Goal: Task Accomplishment & Management: Manage account settings

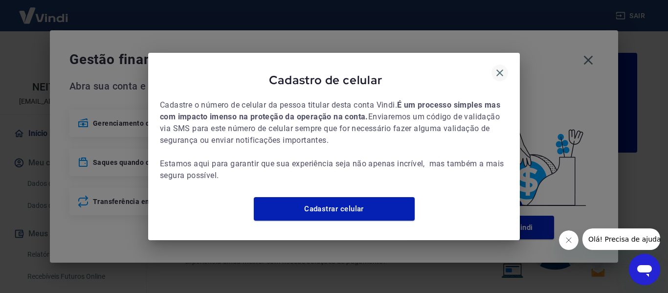
click at [500, 70] on icon "button" at bounding box center [500, 73] width 12 height 12
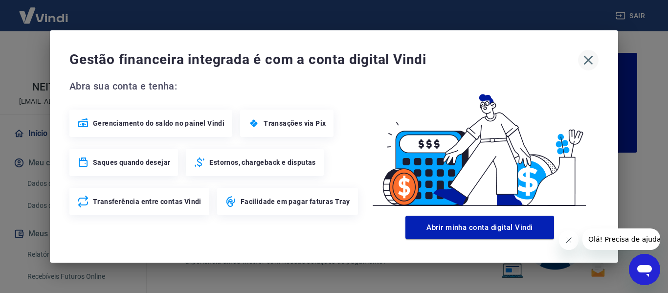
click at [581, 58] on icon "button" at bounding box center [588, 60] width 16 height 16
